Goal: Task Accomplishment & Management: Manage account settings

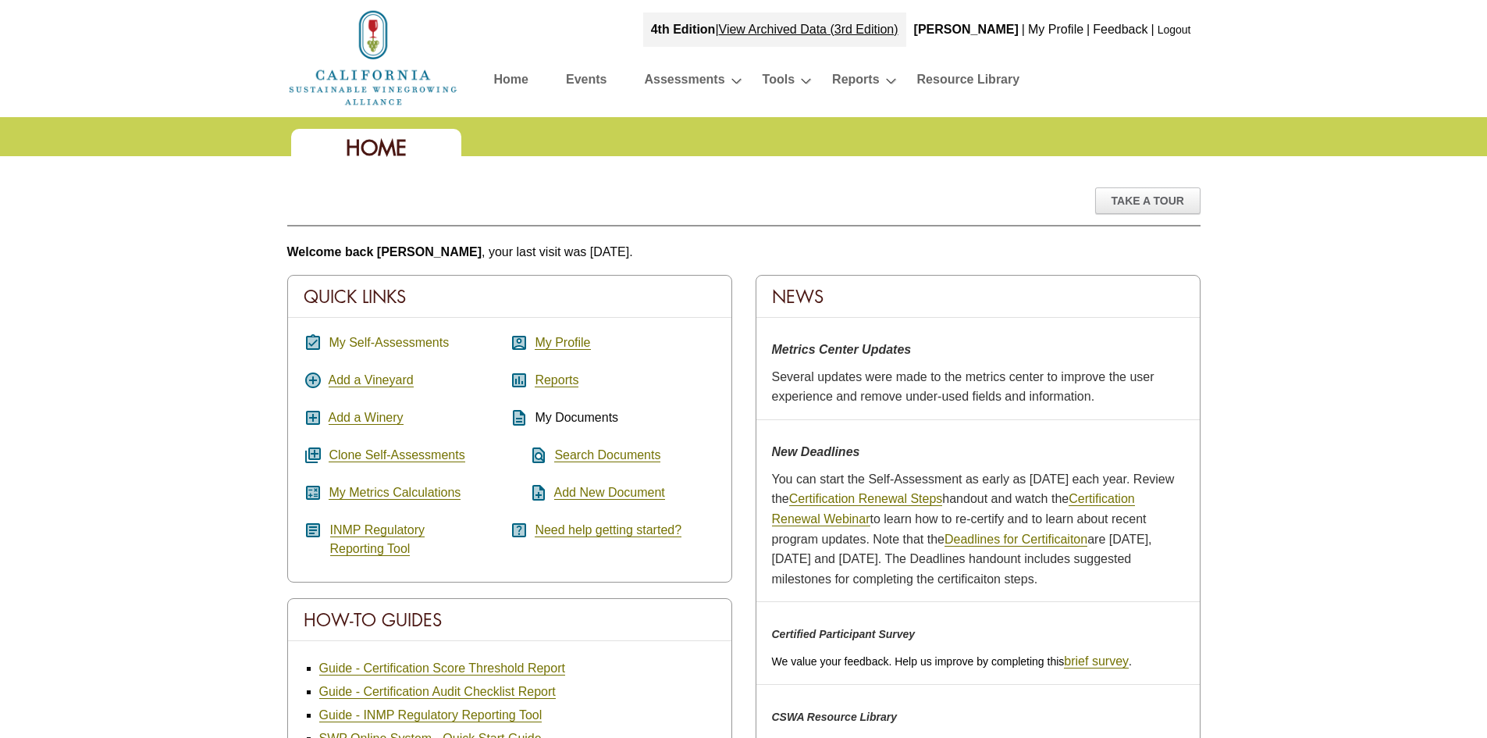
click at [358, 340] on link "My Self-Assessments" at bounding box center [389, 343] width 120 height 14
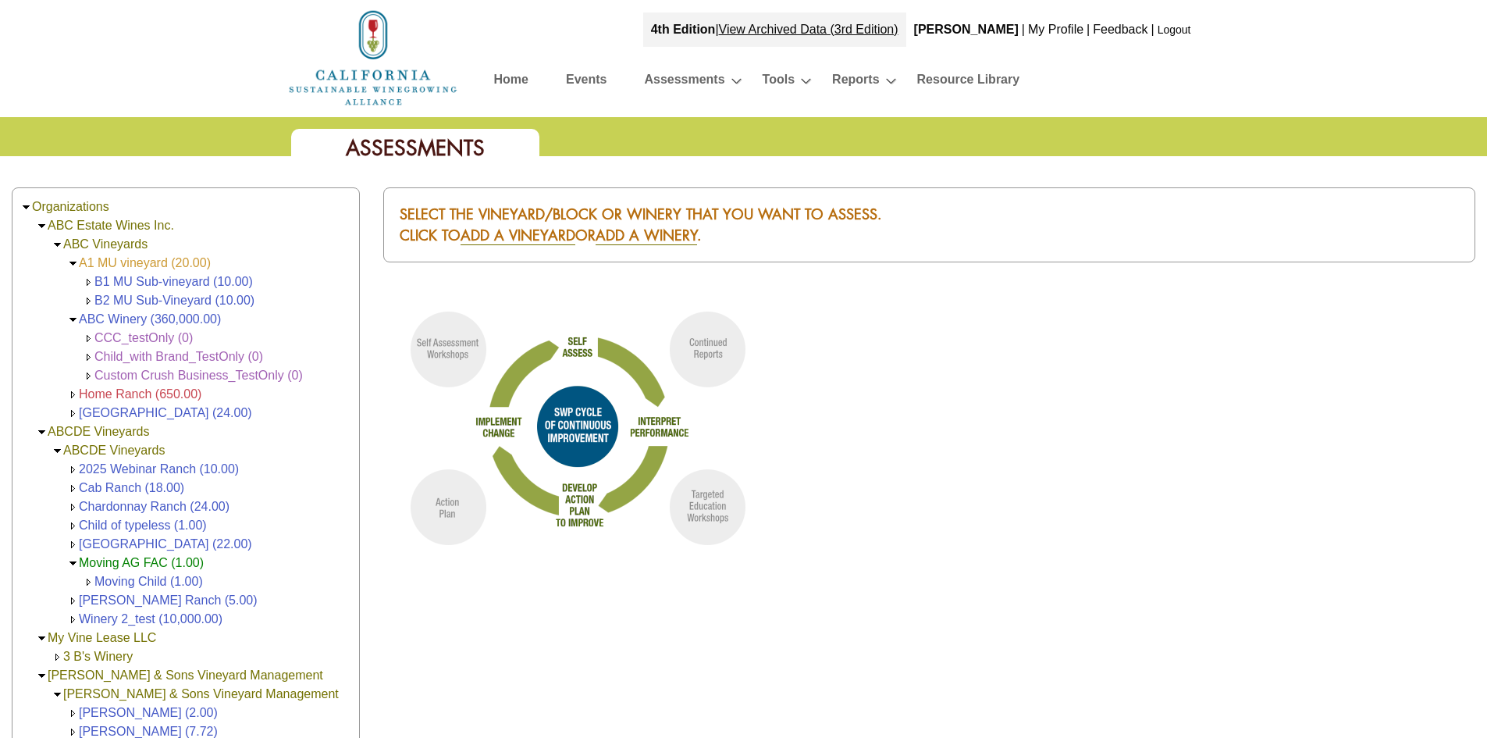
click at [155, 265] on link "A1 MU vineyard (20.00)" at bounding box center [145, 262] width 132 height 13
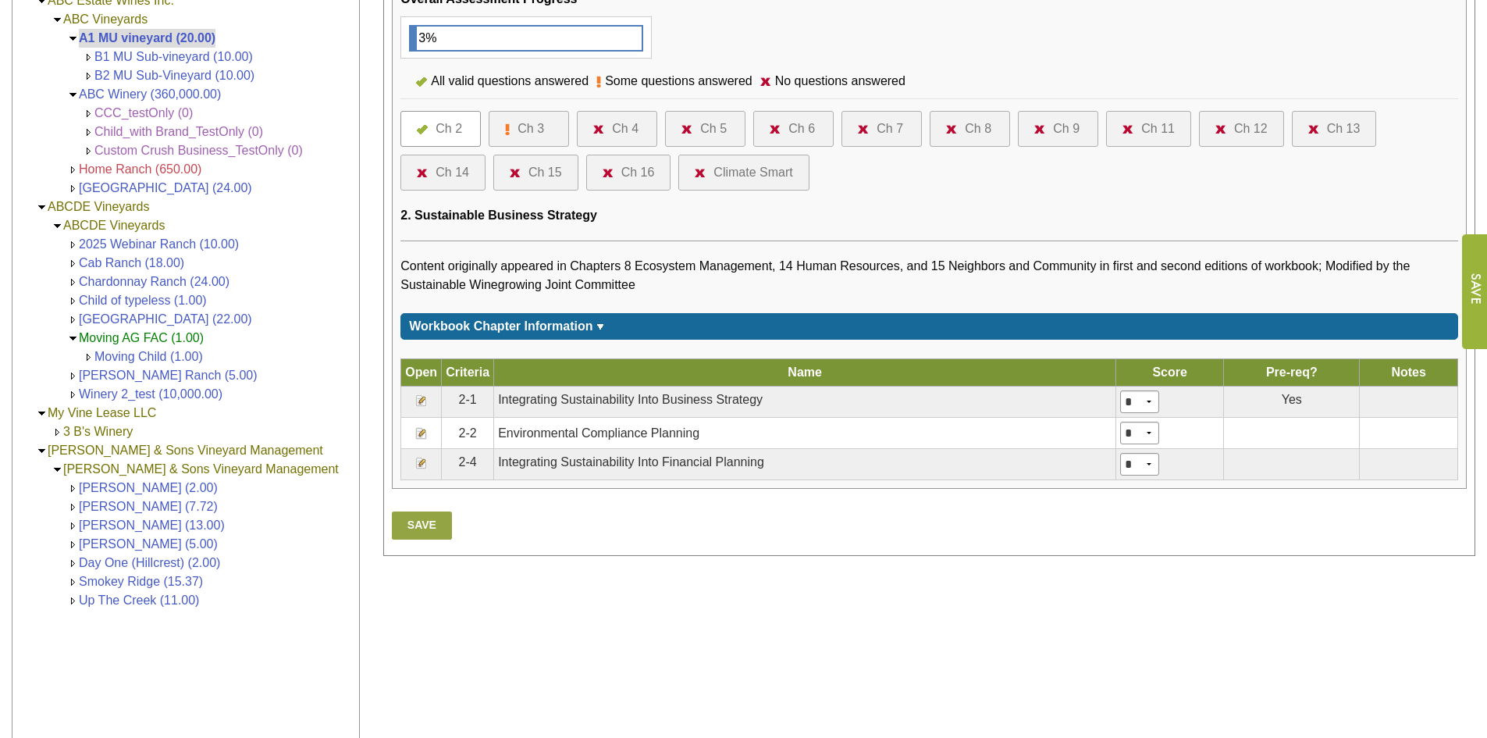
scroll to position [312, 0]
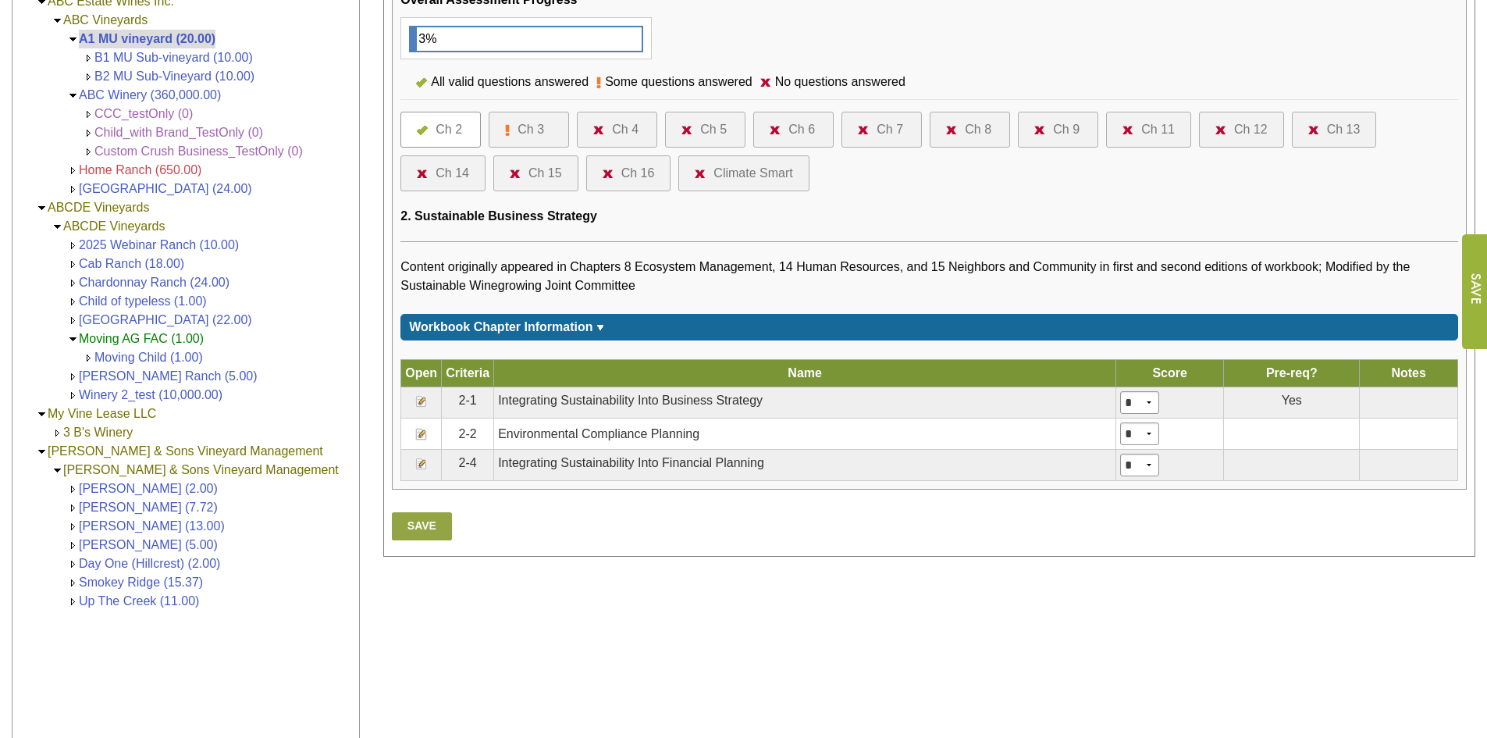
click at [415, 400] on img at bounding box center [421, 401] width 12 height 12
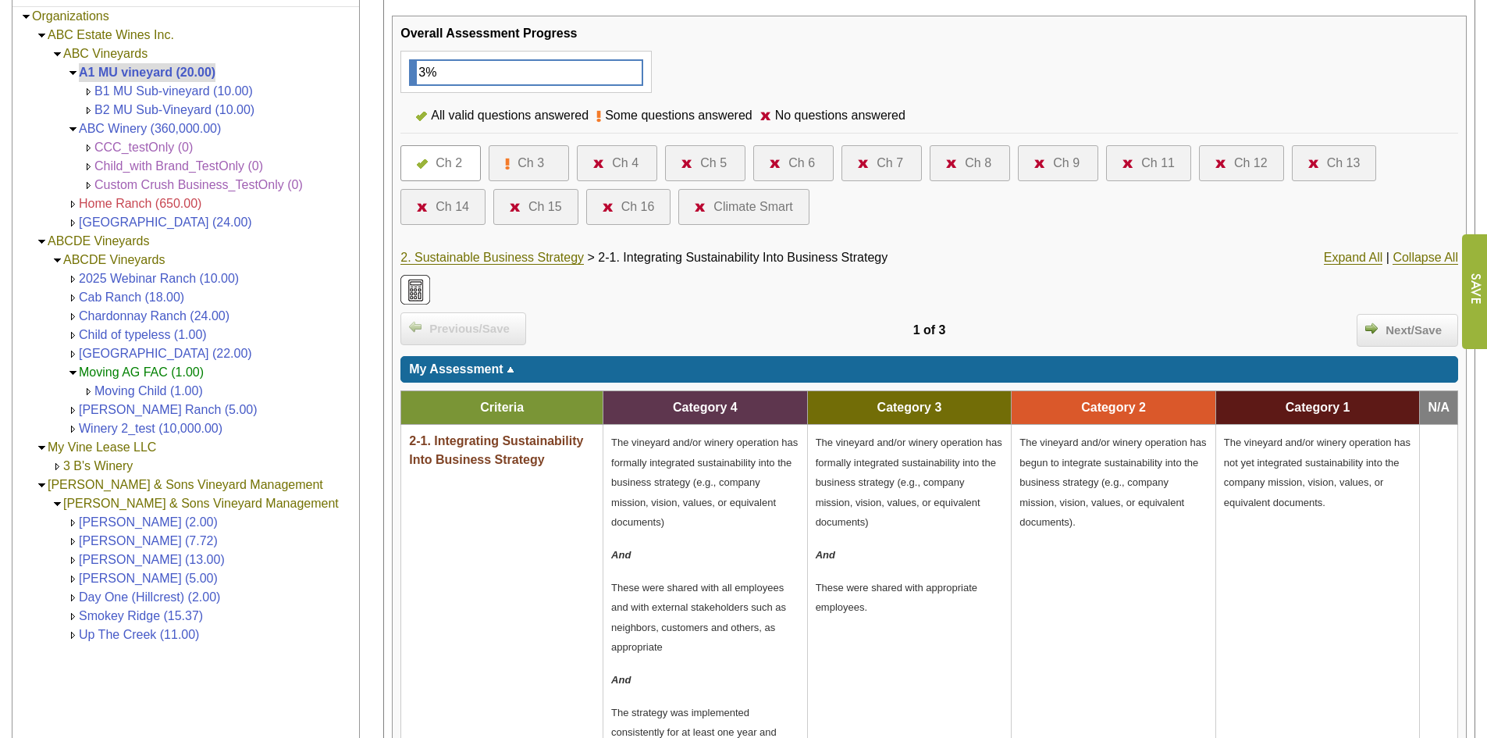
scroll to position [78, 0]
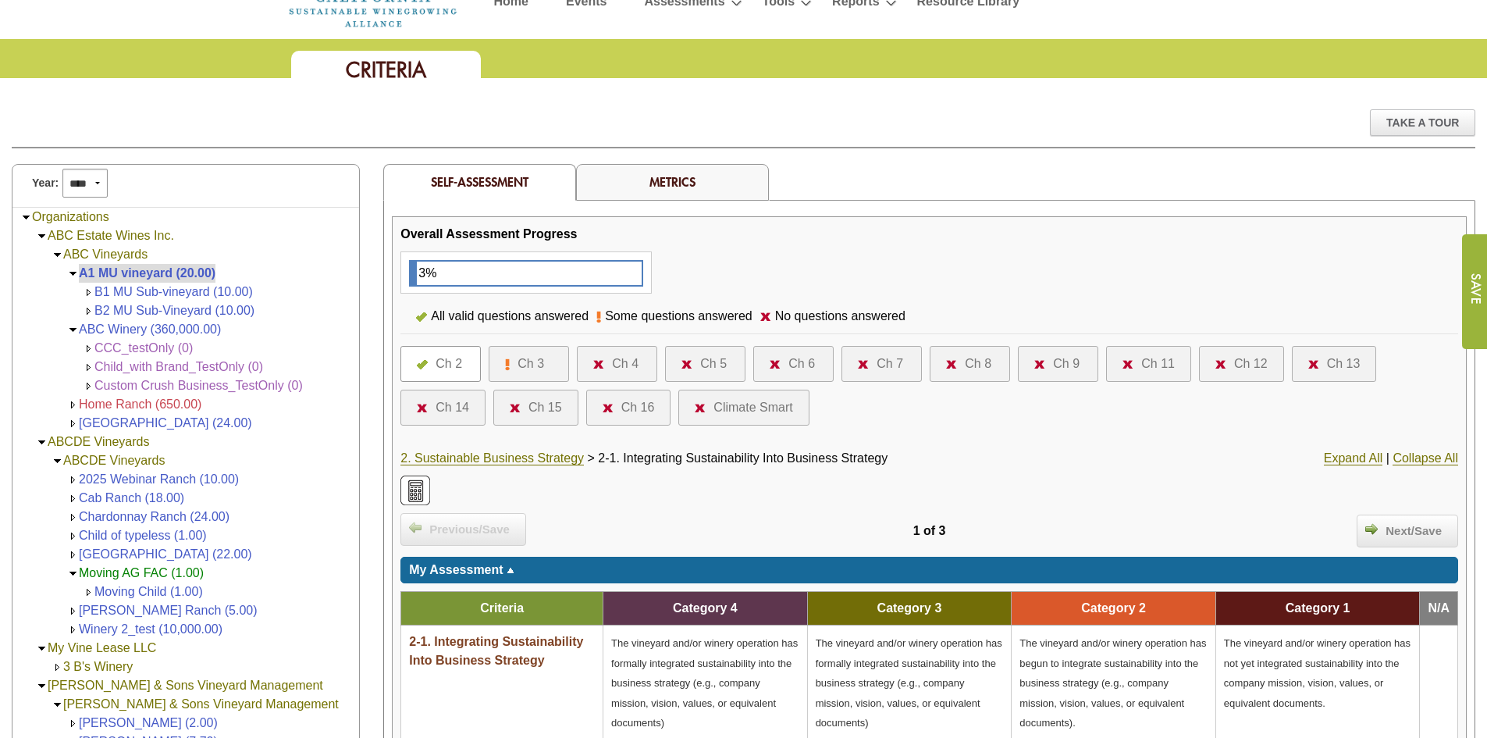
click at [1073, 368] on div "Ch 9" at bounding box center [1066, 363] width 27 height 19
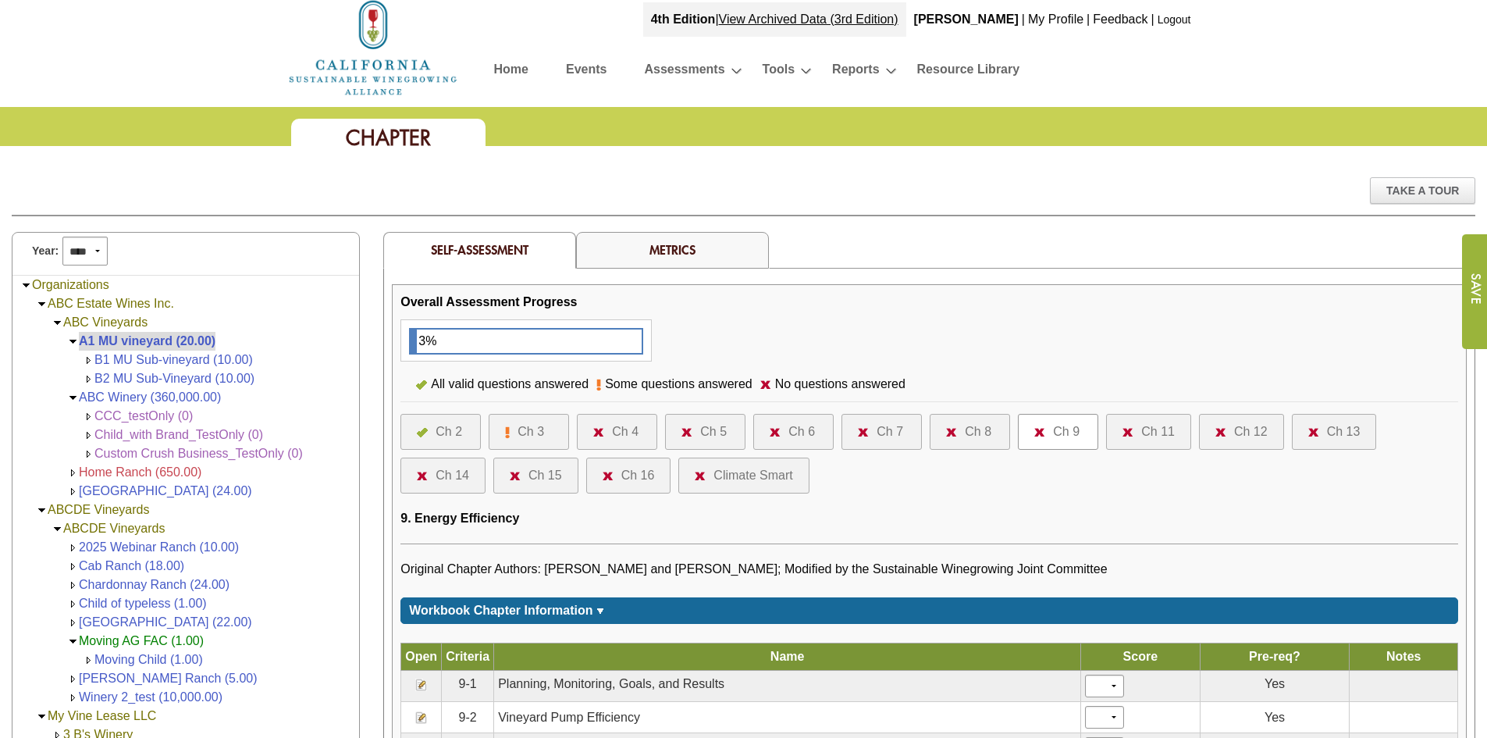
scroll to position [312, 0]
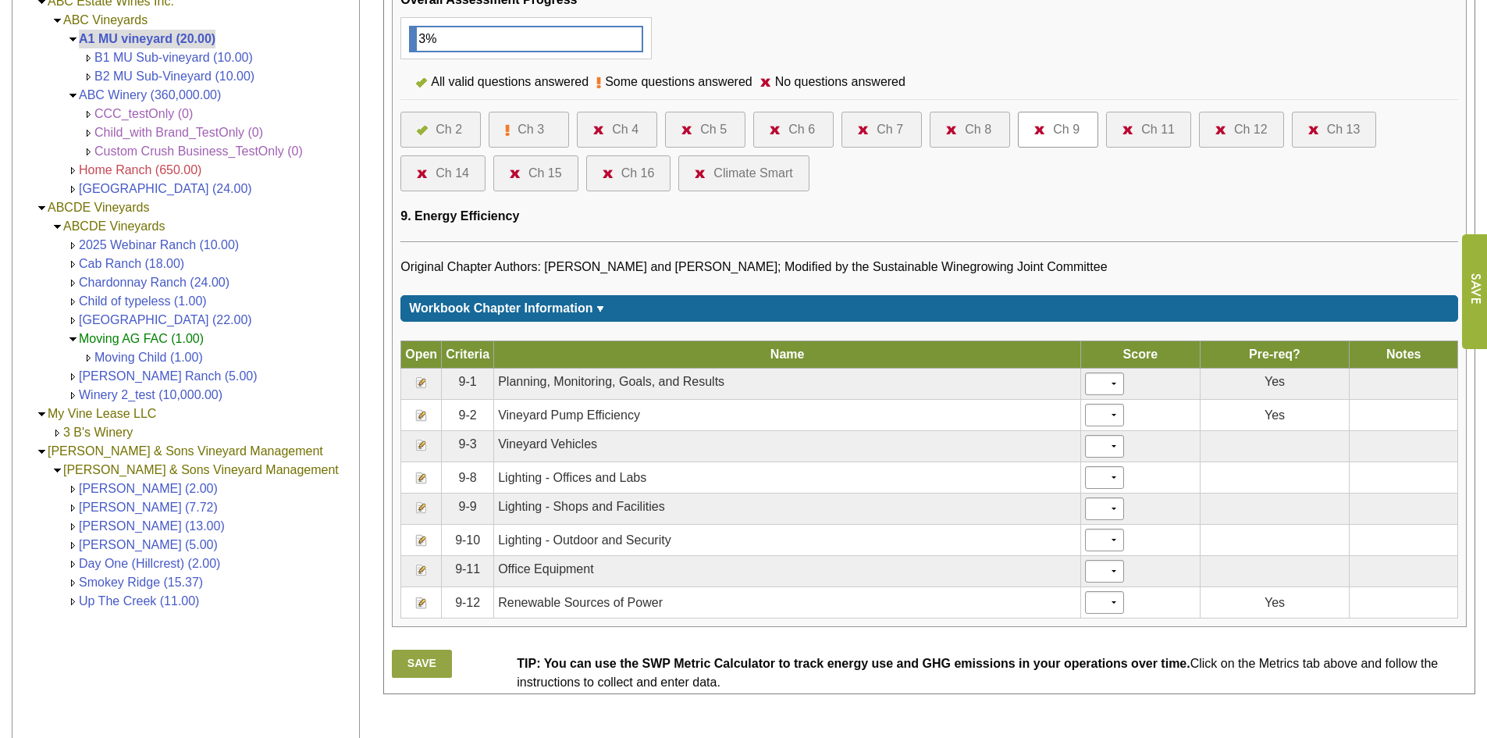
click at [421, 513] on img at bounding box center [421, 507] width 12 height 12
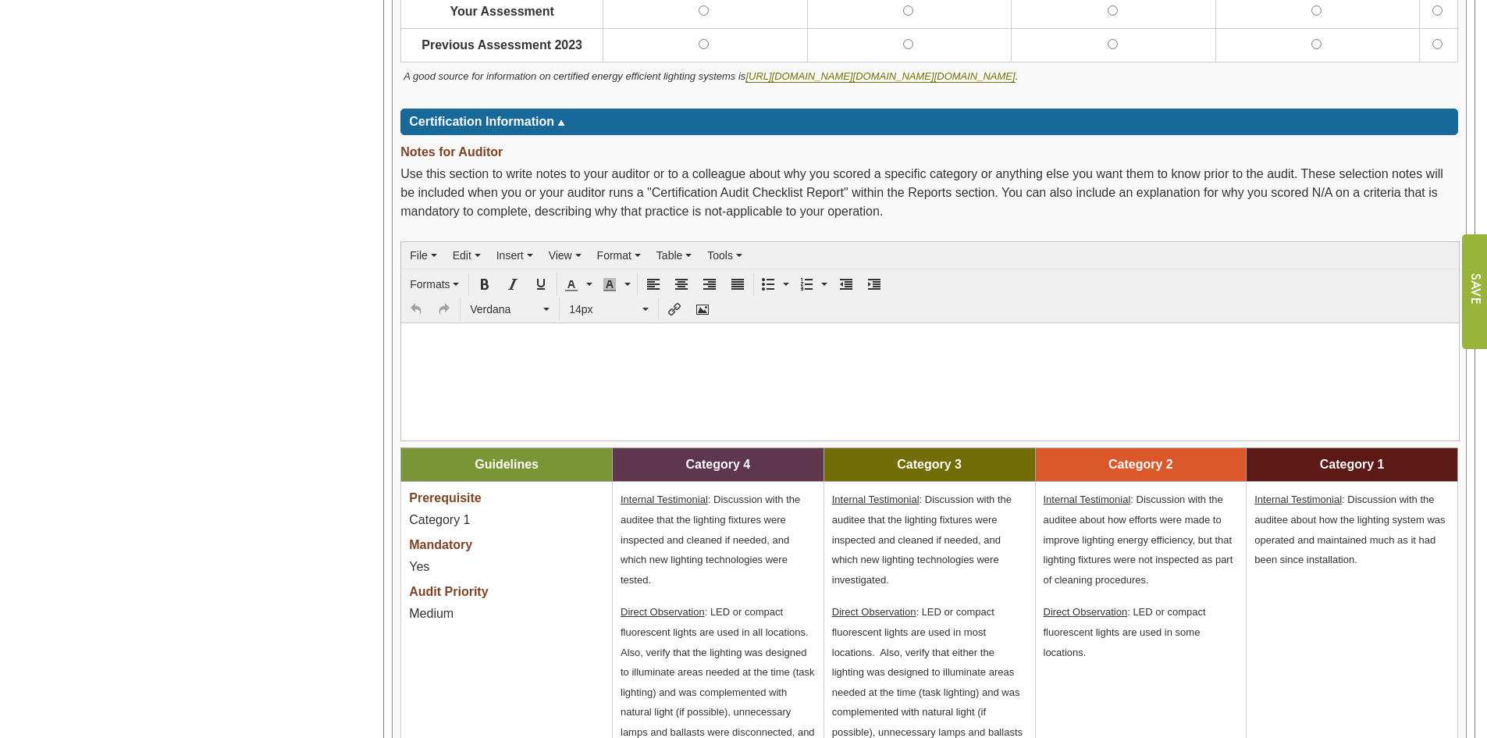
scroll to position [1484, 0]
